Goal: Information Seeking & Learning: Stay updated

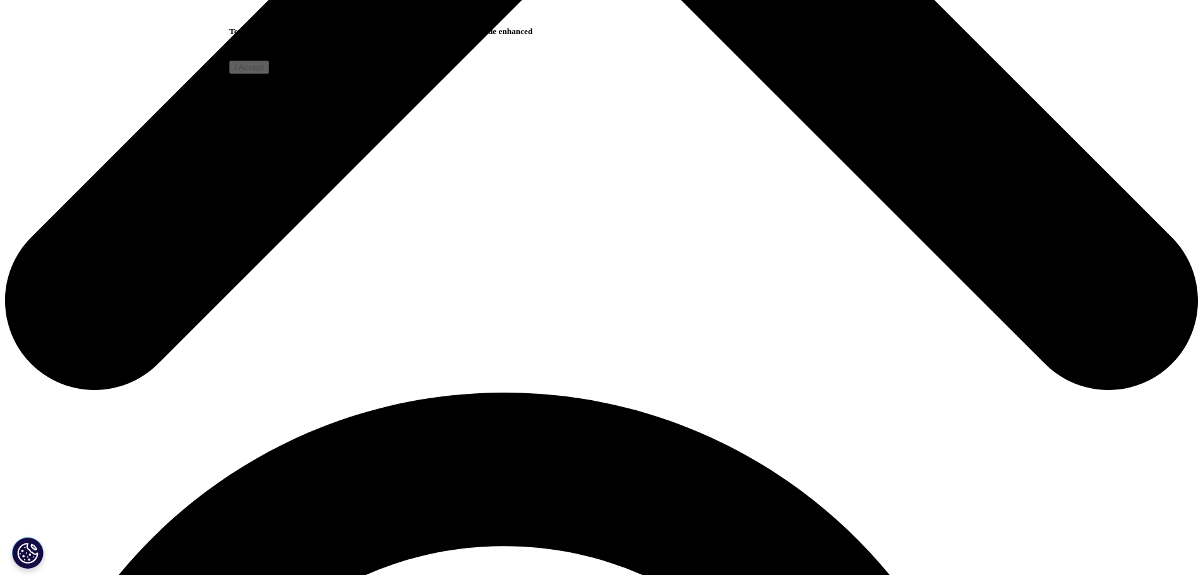
scroll to position [429, 745]
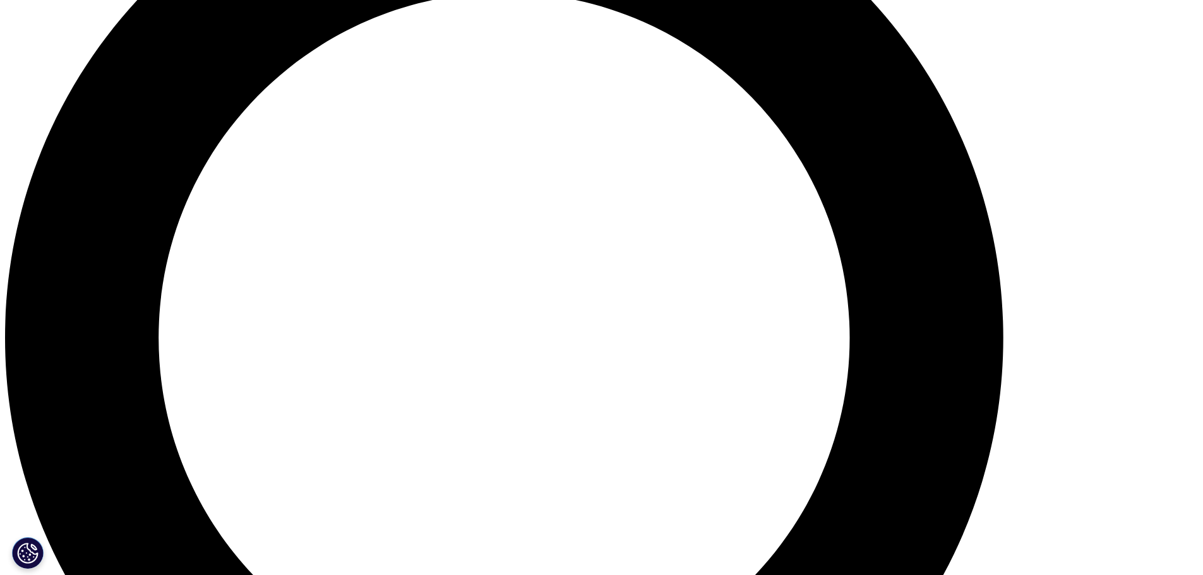
scroll to position [1389, 0]
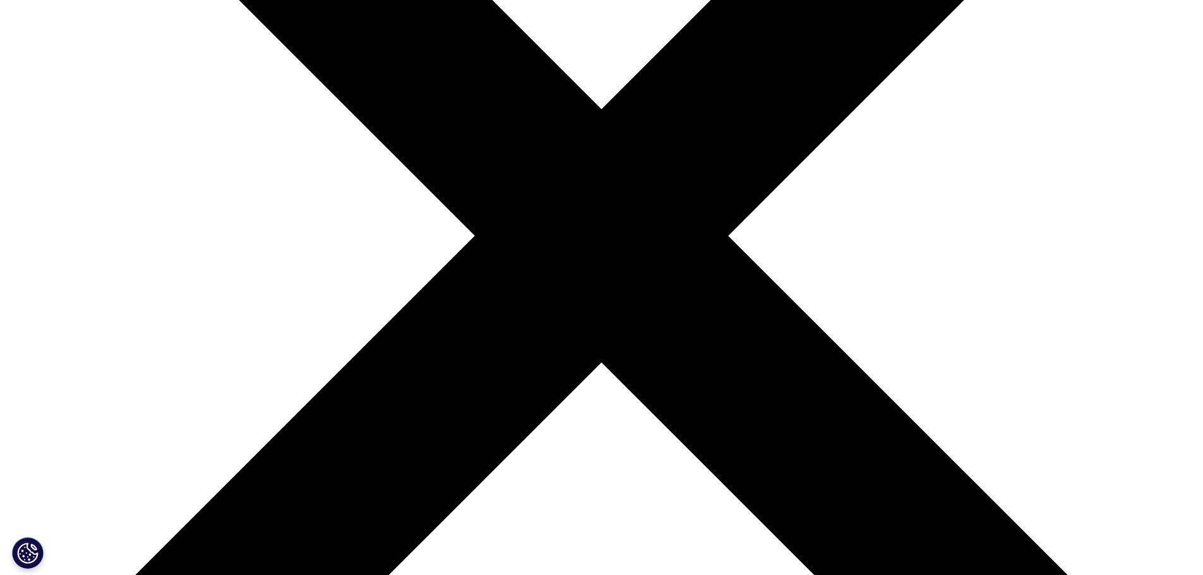
scroll to position [689, 745]
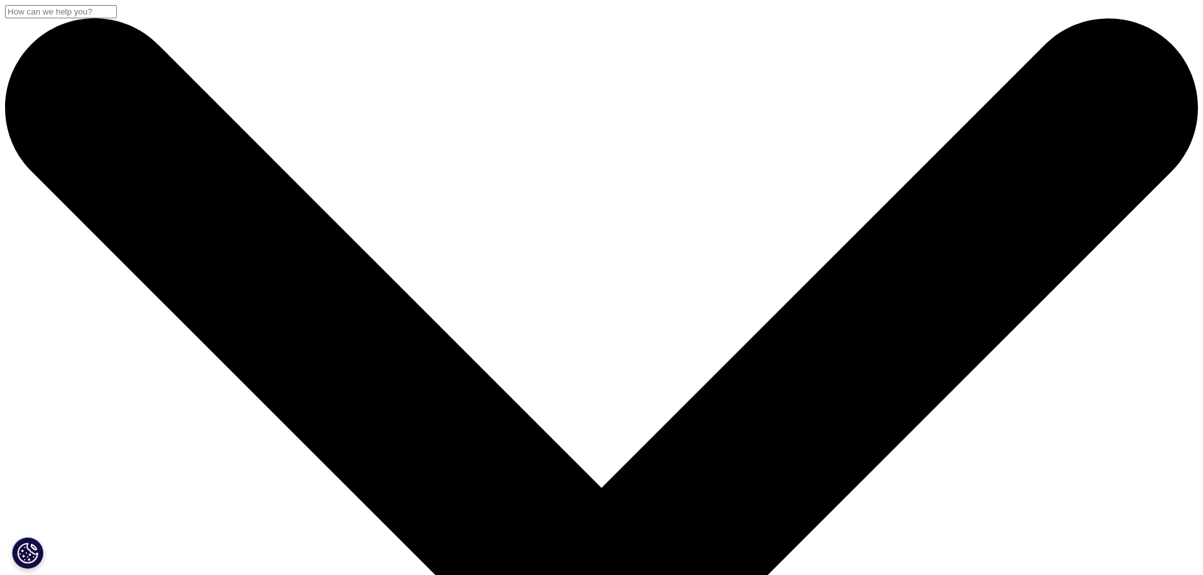
scroll to position [379, 0]
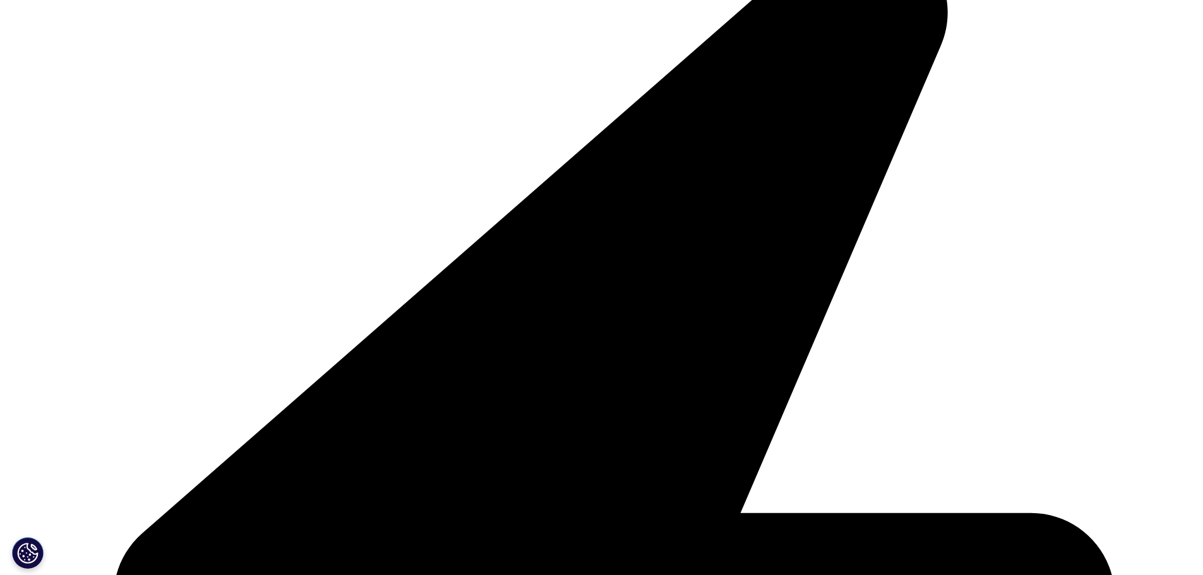
scroll to position [655, 745]
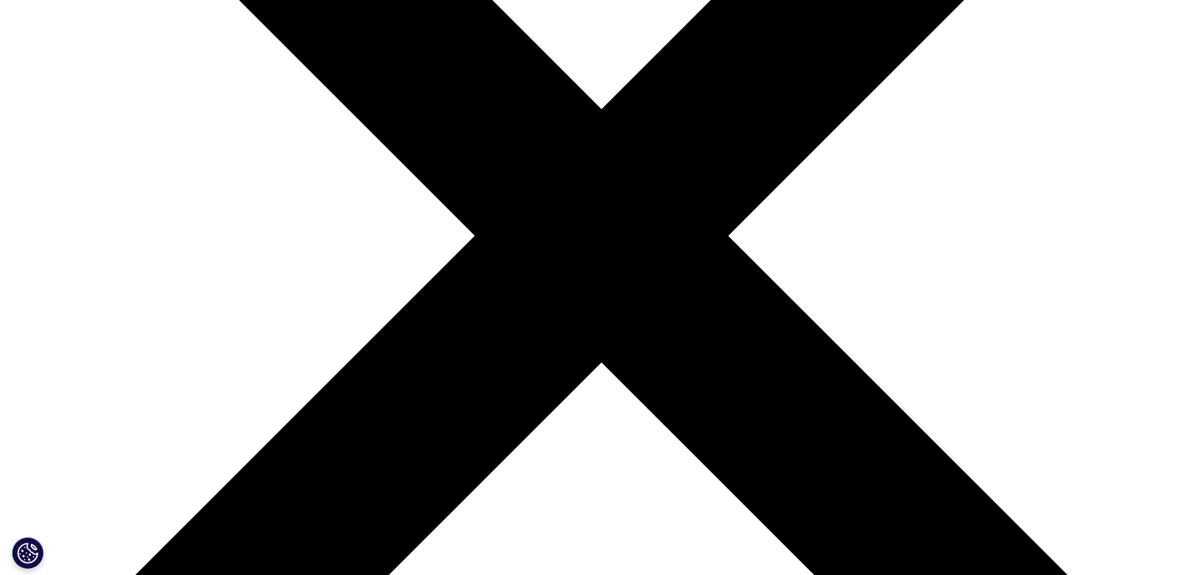
scroll to position [655, 745]
